Goal: Communication & Community: Answer question/provide support

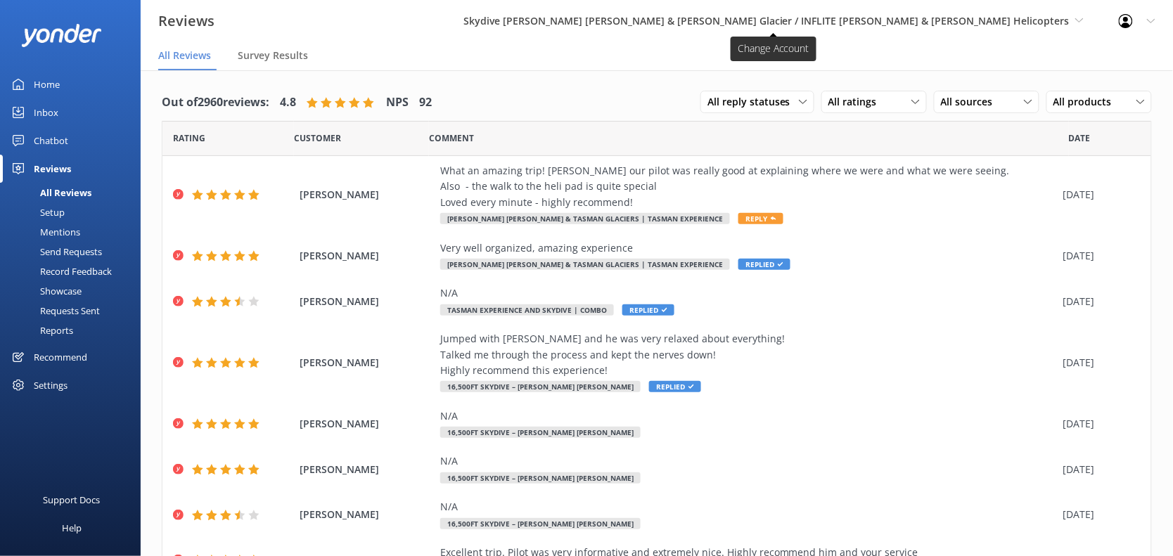
click at [967, 27] on span "Skydive [PERSON_NAME] [PERSON_NAME] & [PERSON_NAME] Glacier / INFLITE [PERSON_N…" at bounding box center [766, 20] width 606 height 13
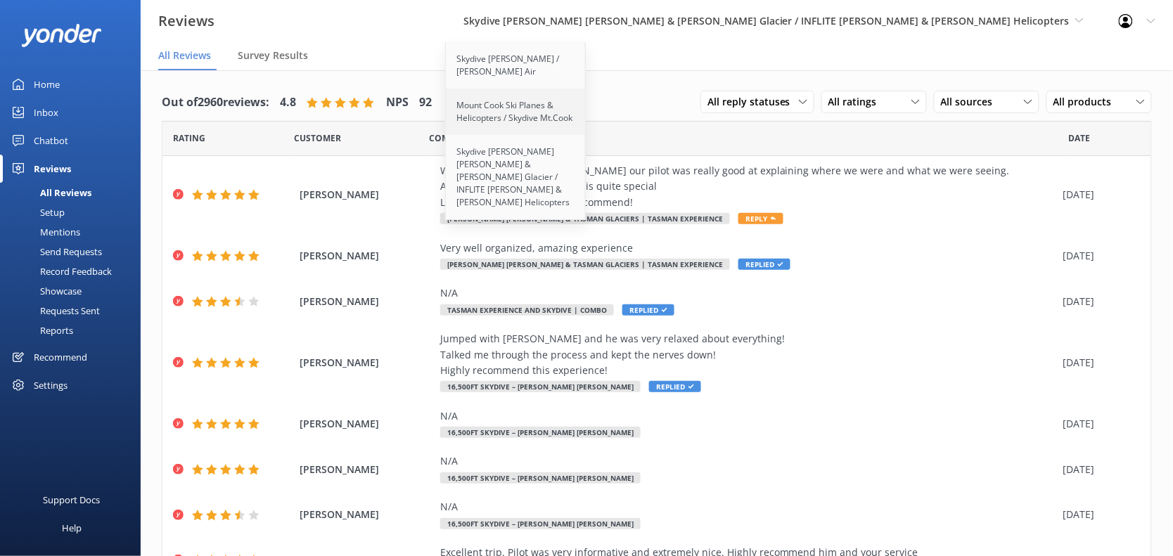
click at [587, 130] on link "Mount Cook Ski Planes & Helicopters / Skydive Mt.Cook" at bounding box center [516, 112] width 141 height 46
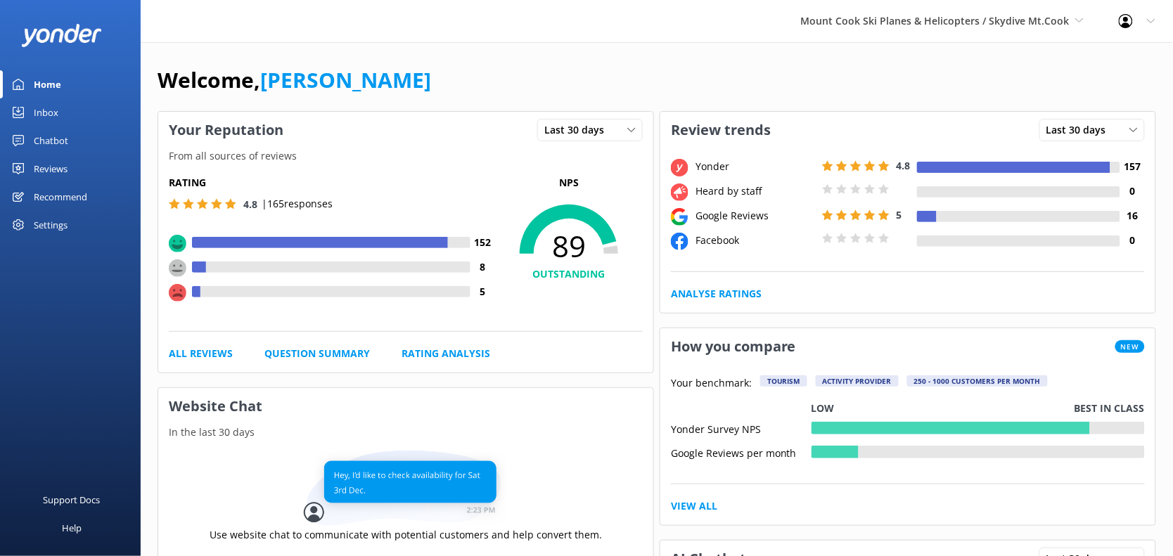
click at [67, 176] on div "Reviews" at bounding box center [51, 169] width 34 height 28
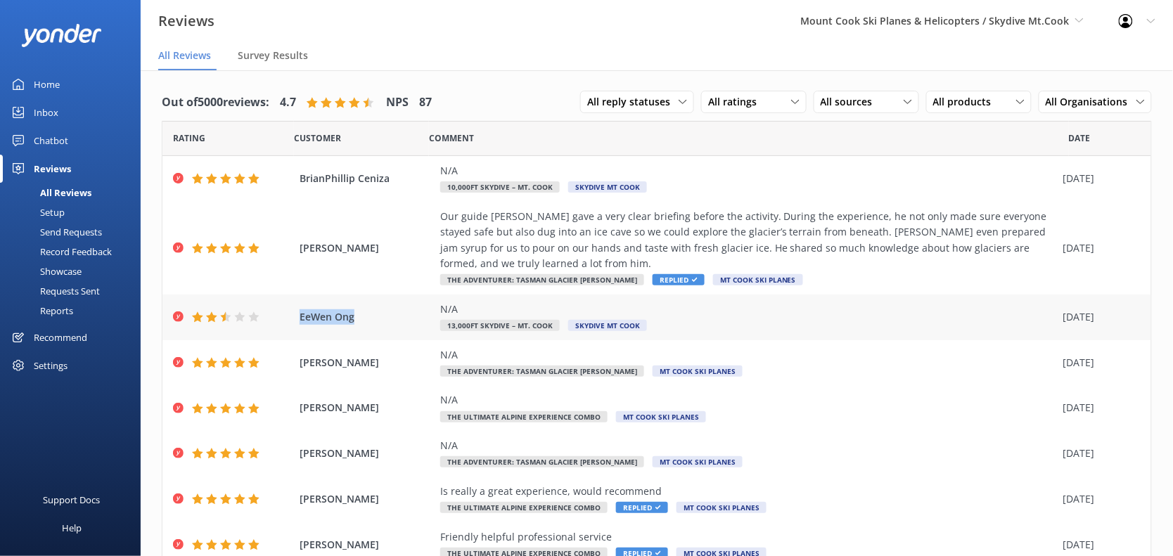
drag, startPoint x: 366, startPoint y: 314, endPoint x: 299, endPoint y: 318, distance: 66.9
click at [299, 318] on div "EeWen Ong N/A 13,000ft Skydive – Mt. Cook Skydive [GEOGRAPHIC_DATA] [DATE]" at bounding box center [656, 318] width 989 height 46
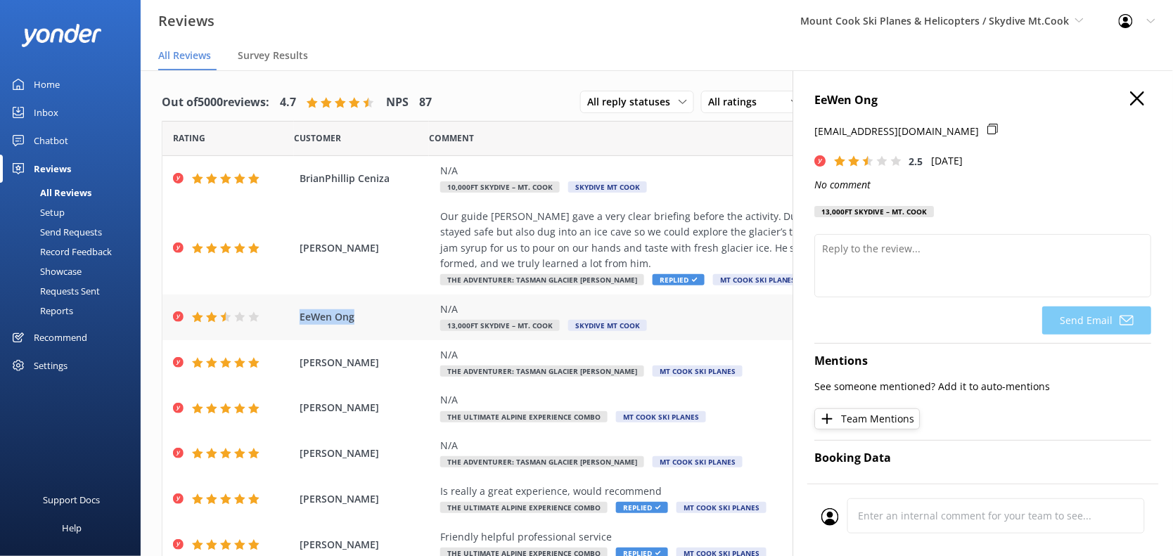
copy span "EeWen Ong"
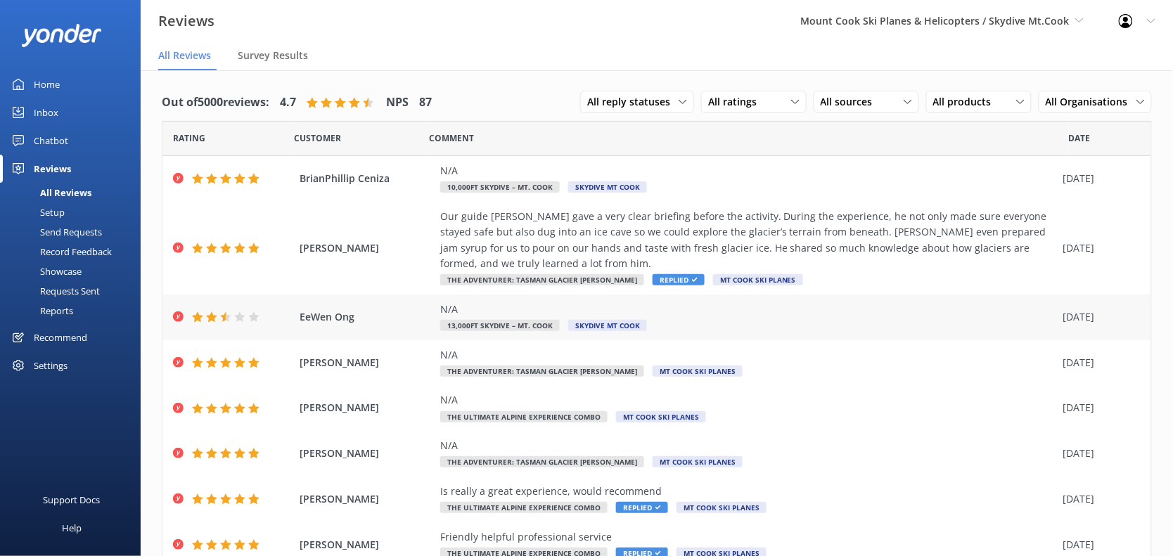
click at [524, 320] on span "13,000ft Skydive – Mt. Cook" at bounding box center [500, 325] width 120 height 11
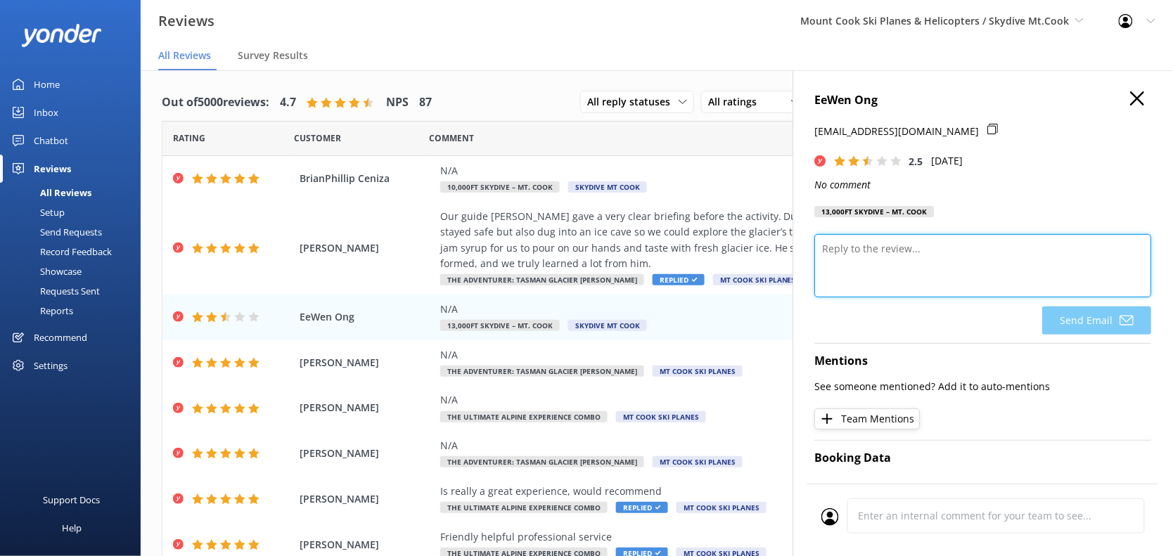
click at [930, 254] on textarea at bounding box center [983, 265] width 337 height 63
type textarea "H"
click at [862, 245] on textarea at bounding box center [983, 265] width 337 height 63
paste textarea "Thank you for taking the time to leave us a review. We’ve noticed your rating i…"
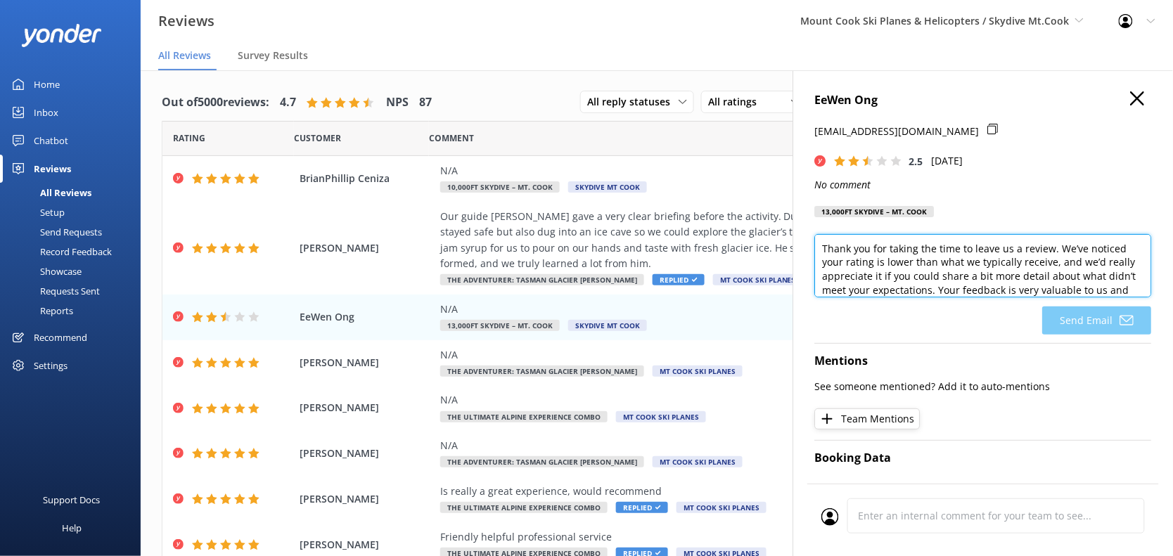
scroll to position [15, 0]
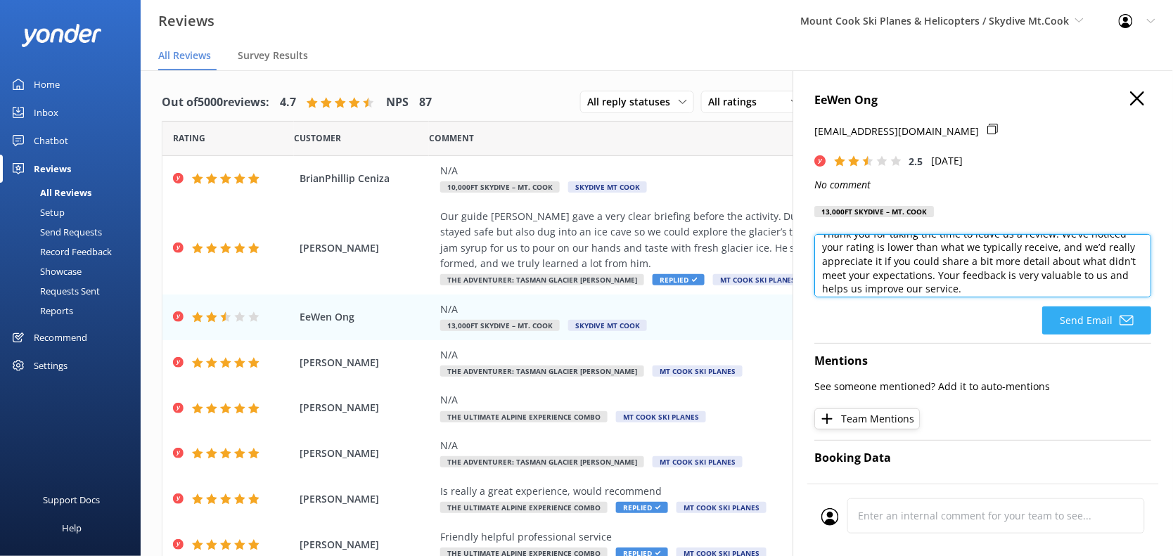
type textarea "Thank you for taking the time to leave us a review. We’ve noticed your rating i…"
click at [1069, 328] on button "Send Email" at bounding box center [1097, 321] width 109 height 28
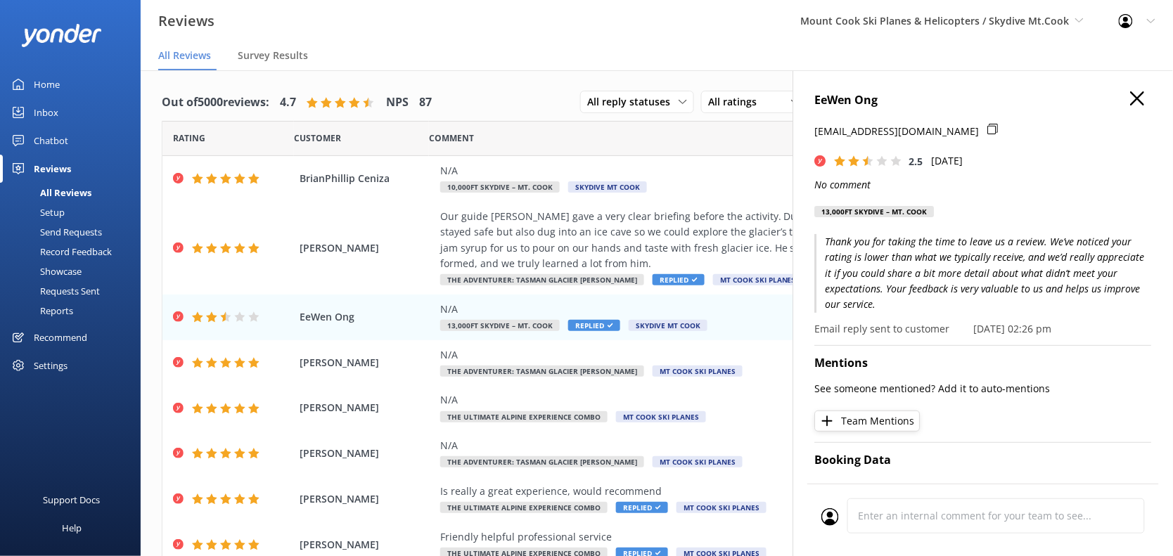
click at [1131, 92] on icon "button" at bounding box center [1138, 98] width 14 height 14
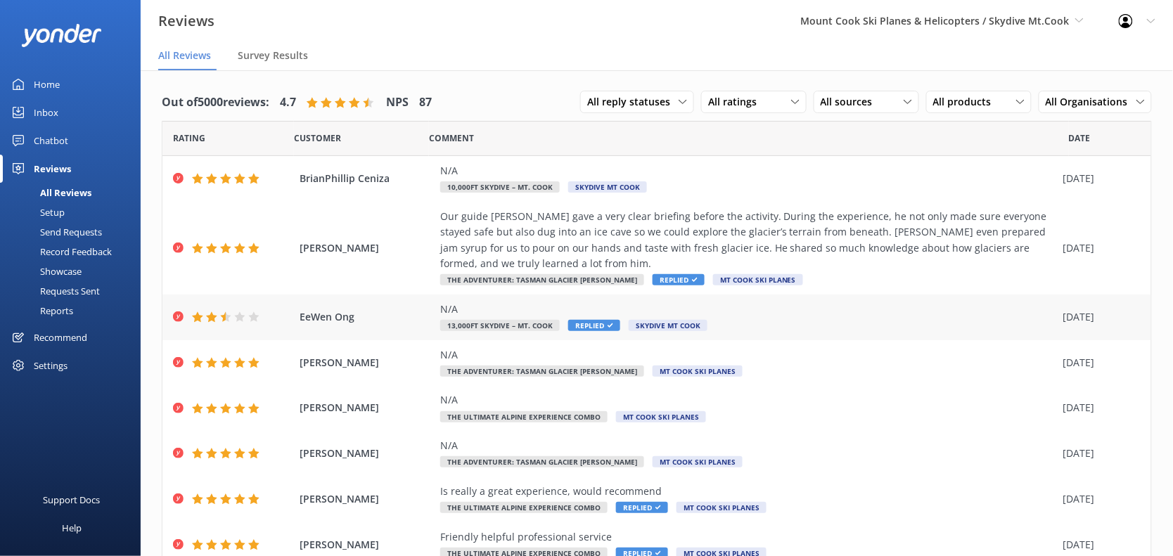
click at [526, 323] on span "13,000ft Skydive – Mt. Cook" at bounding box center [500, 325] width 120 height 11
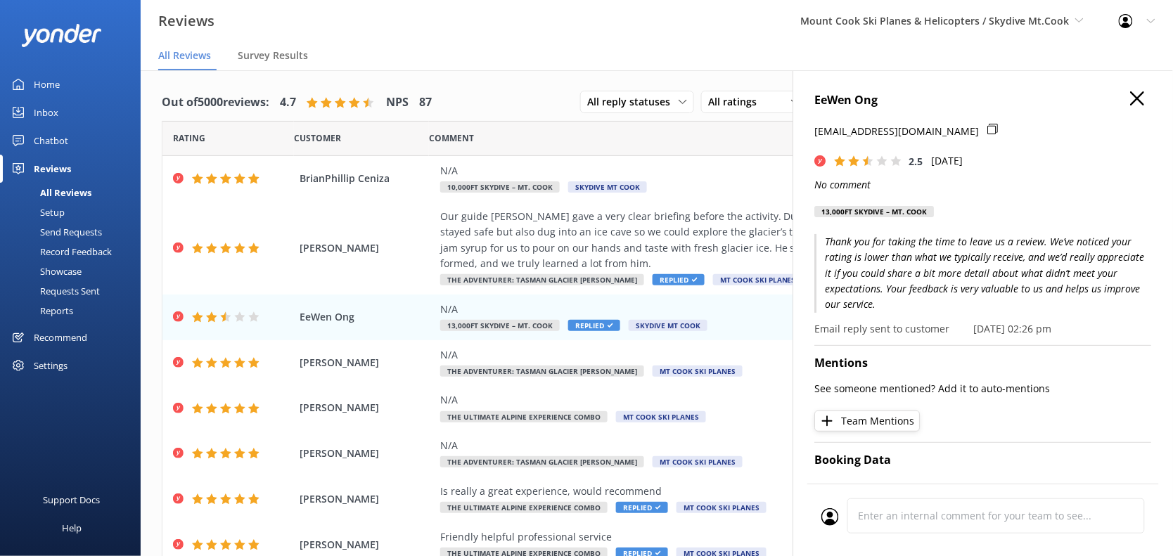
click at [1131, 96] on icon "button" at bounding box center [1138, 98] width 14 height 14
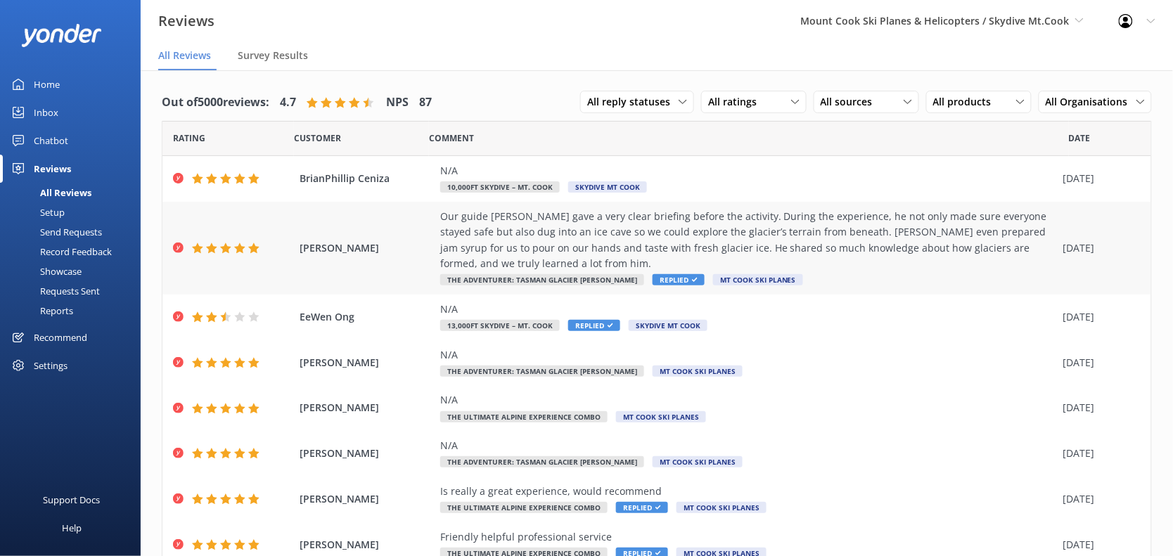
click at [653, 276] on span "Replied" at bounding box center [679, 279] width 52 height 11
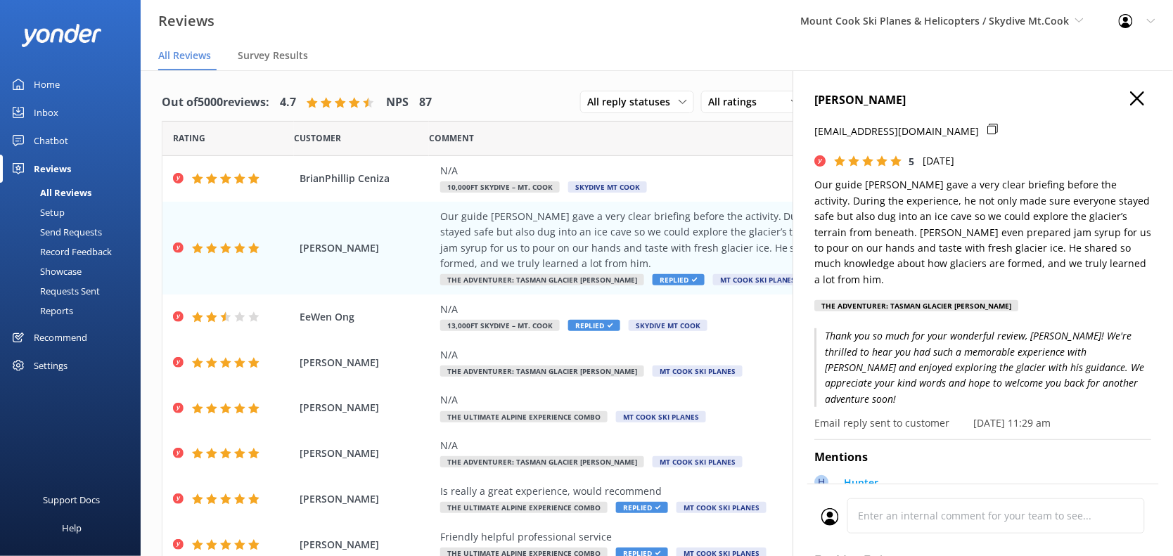
click at [1131, 95] on icon "button" at bounding box center [1138, 98] width 14 height 14
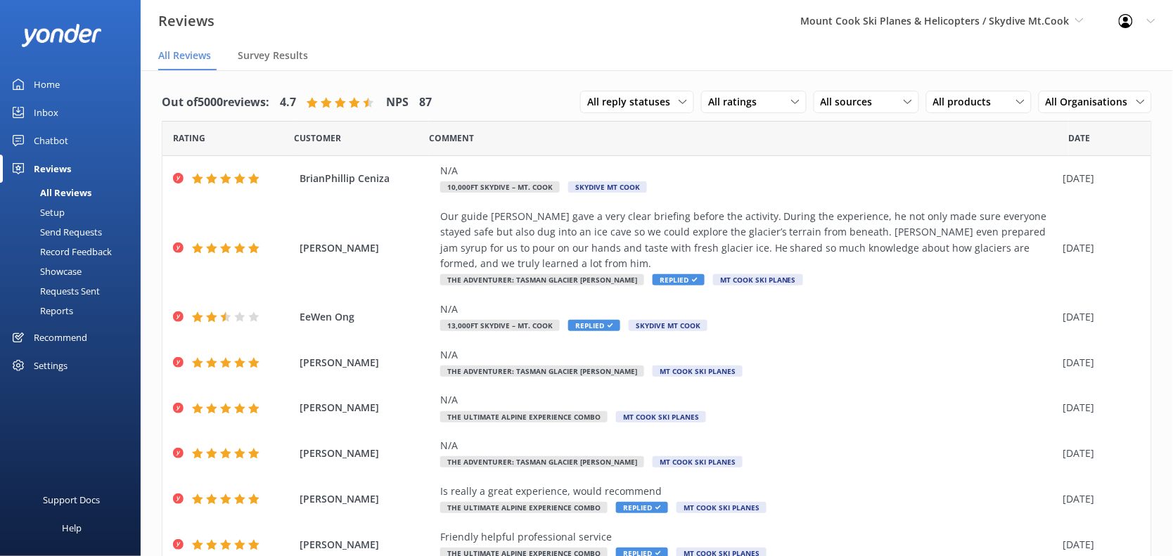
click at [63, 191] on div "All Reviews" at bounding box center [49, 193] width 83 height 20
click at [922, 20] on span "Mount Cook Ski Planes & Helicopters / Skydive Mt.Cook" at bounding box center [935, 20] width 269 height 13
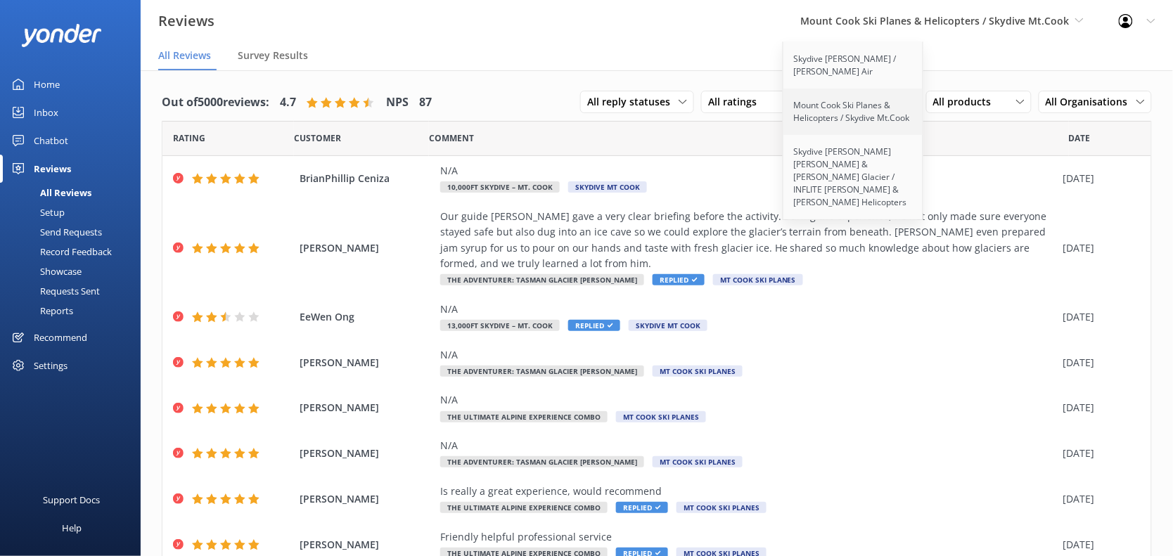
click at [860, 111] on link "Mount Cook Ski Planes & Helicopters / Skydive Mt.Cook" at bounding box center [853, 112] width 141 height 46
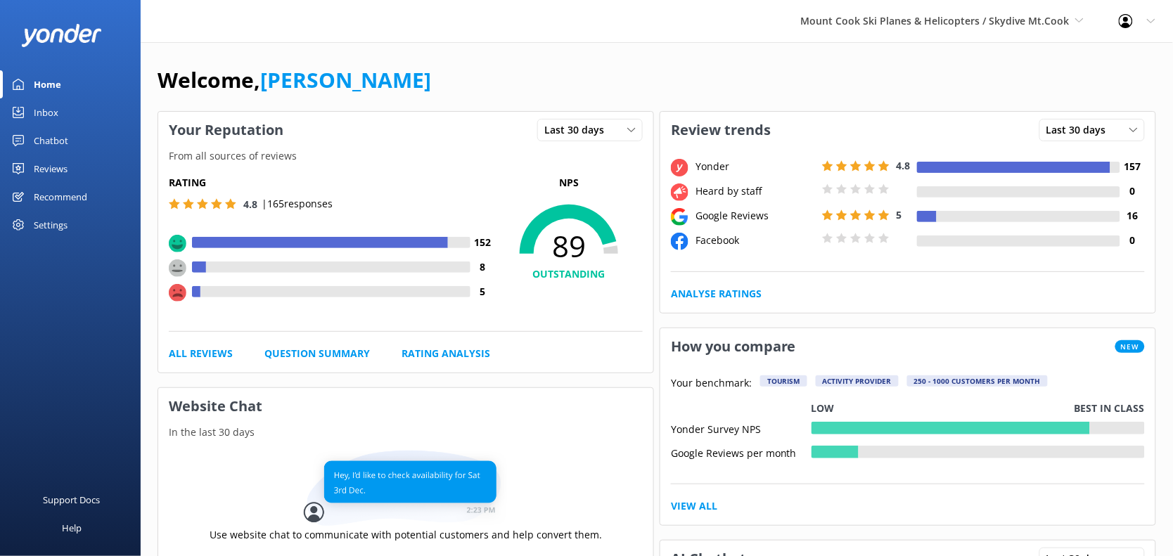
click at [58, 163] on div "Reviews" at bounding box center [51, 169] width 34 height 28
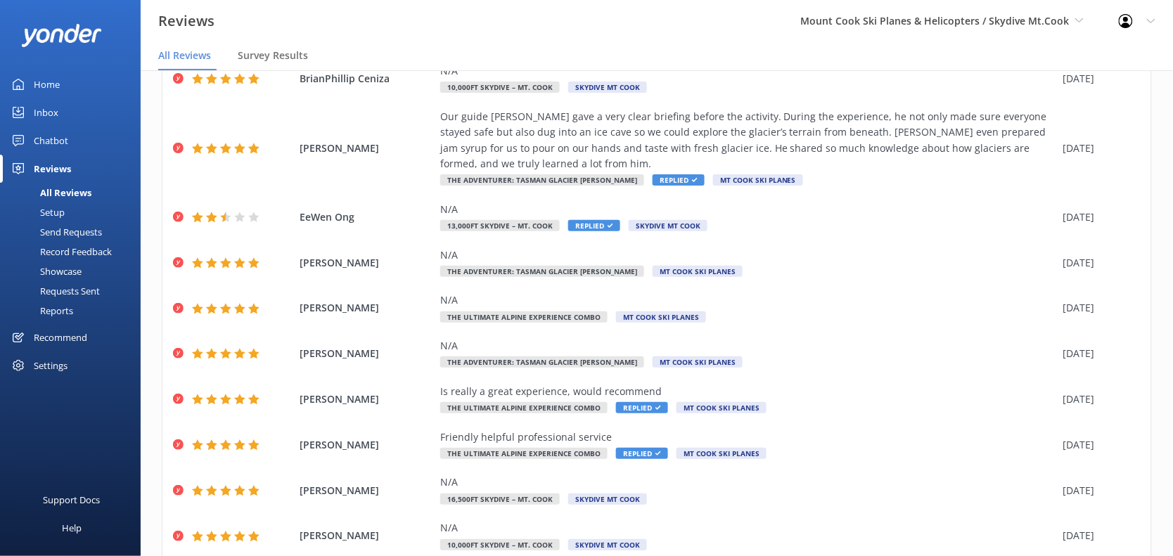
scroll to position [149, 0]
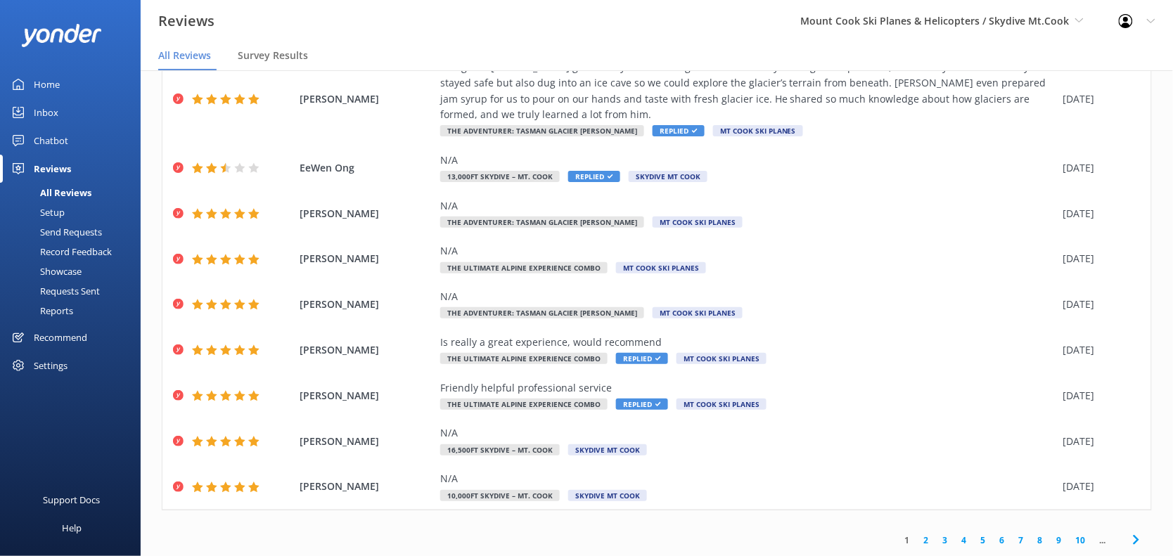
click at [917, 542] on link "2" at bounding box center [926, 540] width 19 height 13
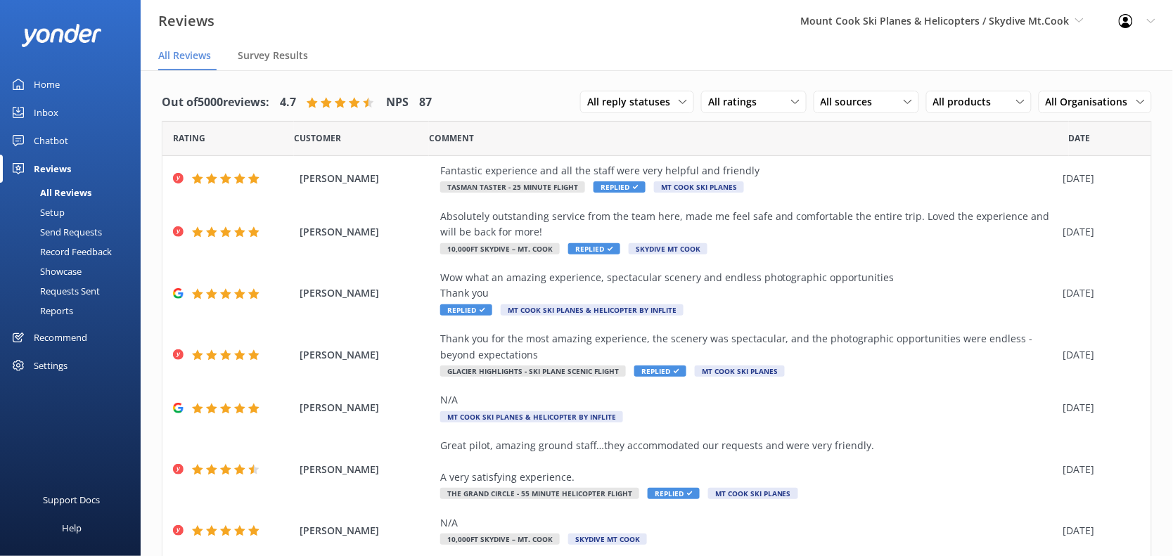
click at [956, 29] on div "Mount Cook Ski Planes & Helicopters / Skydive Mt.Cook Skydive Abel Tasman / Nel…" at bounding box center [942, 21] width 318 height 42
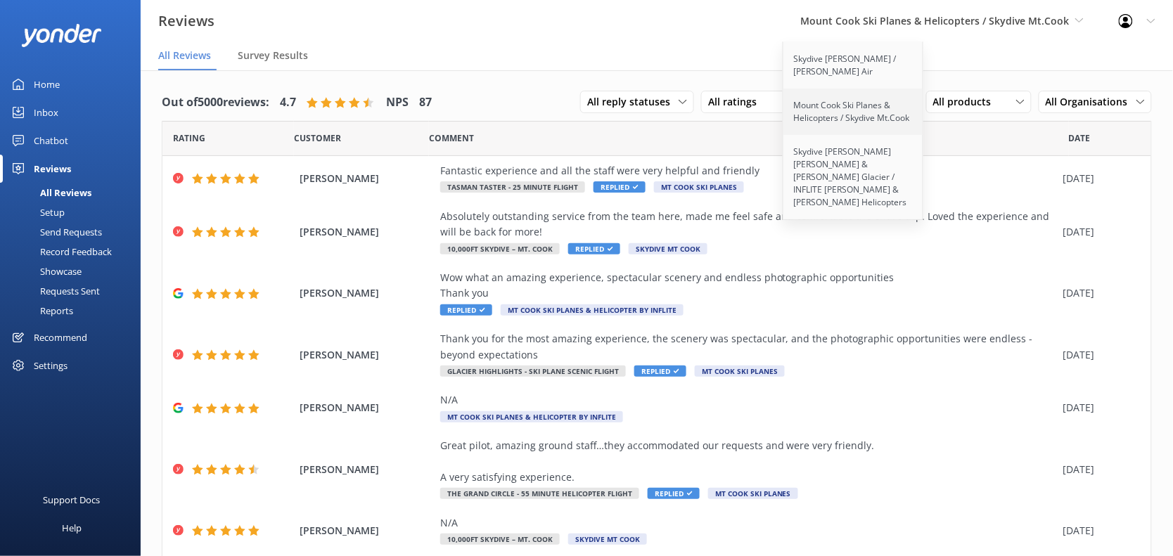
click at [856, 120] on link "Mount Cook Ski Planes & Helicopters / Skydive Mt.Cook" at bounding box center [853, 112] width 141 height 46
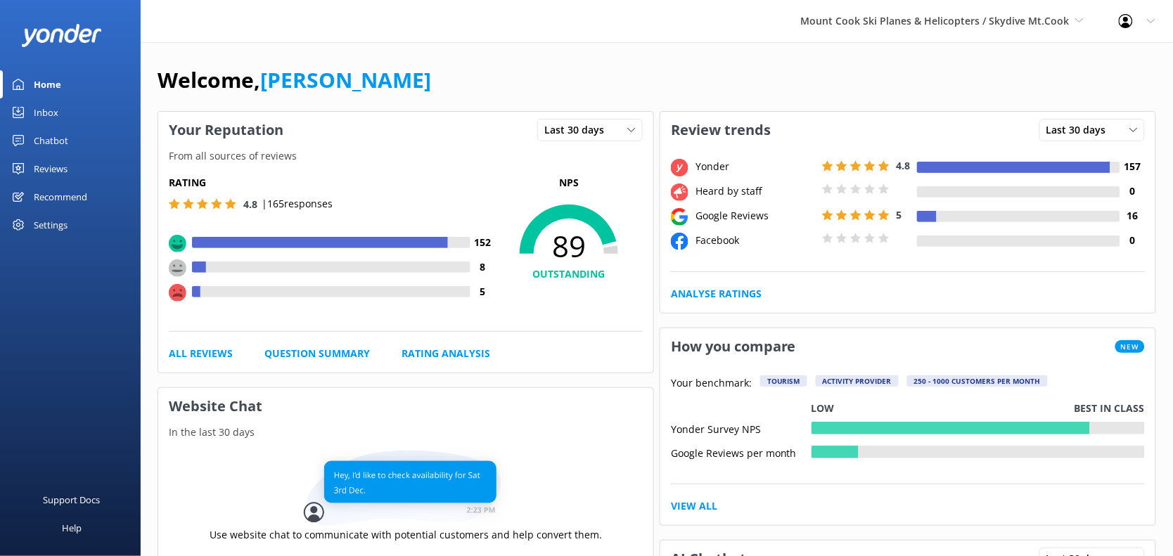
click at [51, 167] on div "Reviews" at bounding box center [51, 169] width 34 height 28
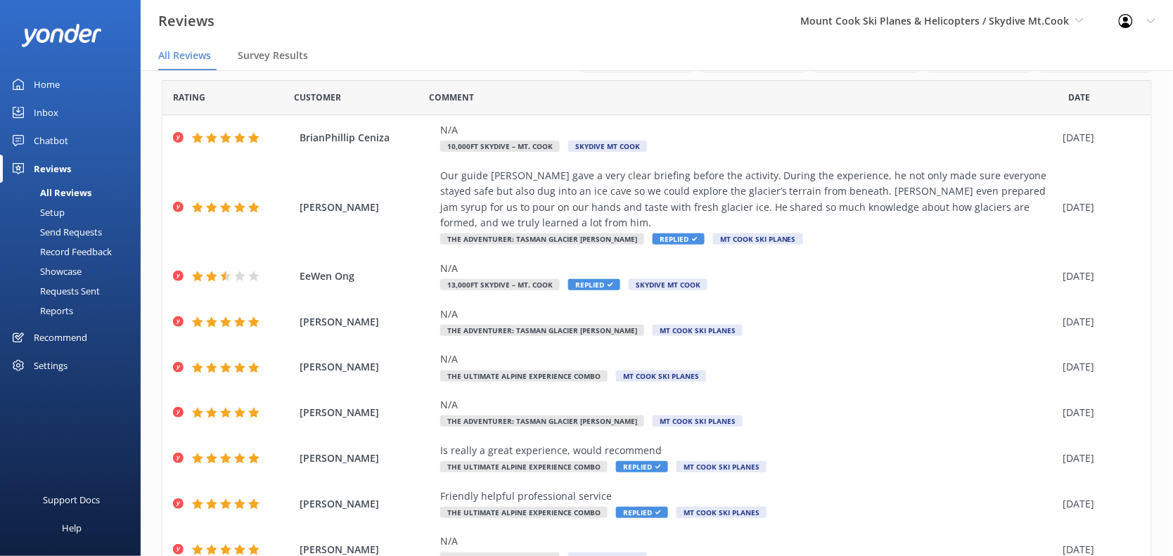
scroll to position [8, 0]
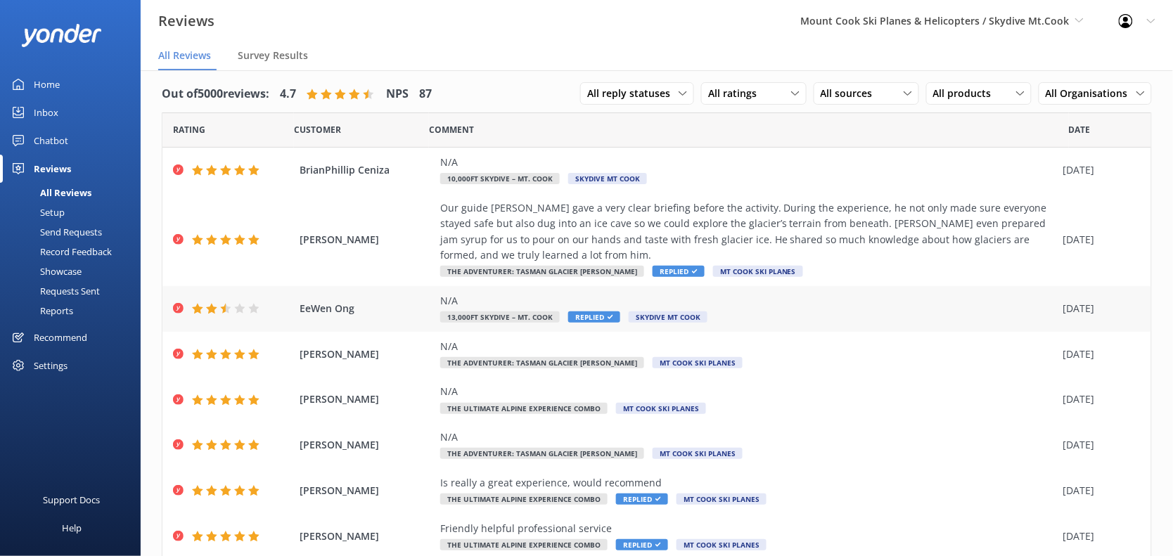
click at [468, 304] on div "N/A" at bounding box center [748, 300] width 616 height 15
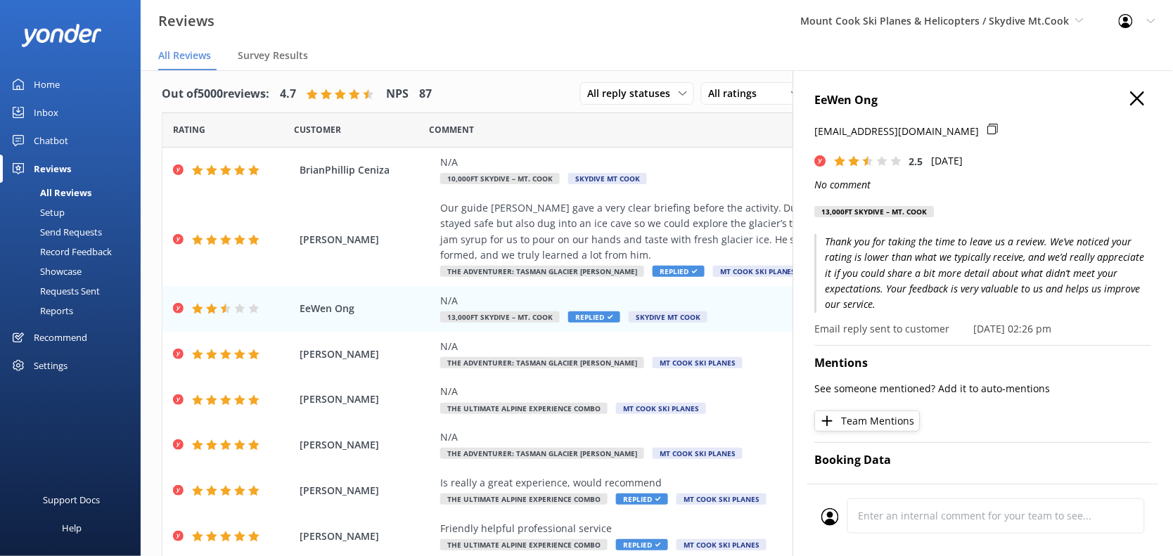
click at [1120, 89] on div "EeWen Ong eewenongoew@gmail.com 2.5 Wed, 17th Sep 2025 No comment 13,000ft Skyd…" at bounding box center [983, 348] width 380 height 556
click at [1124, 108] on h4 "EeWen Ong" at bounding box center [983, 100] width 337 height 18
click at [1131, 103] on icon "button" at bounding box center [1138, 98] width 14 height 14
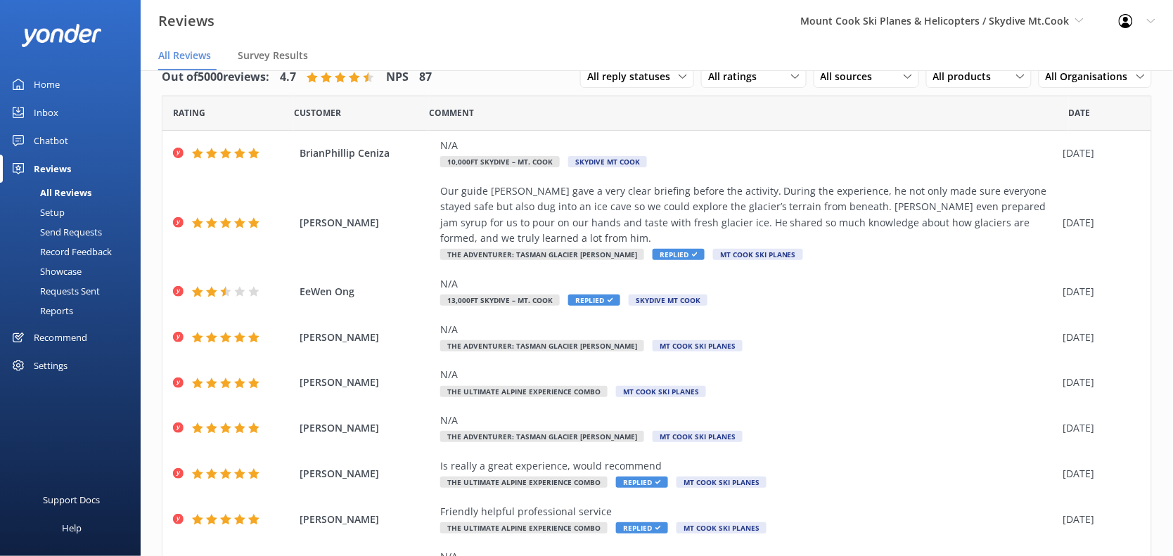
scroll to position [0, 0]
